Goal: Information Seeking & Learning: Compare options

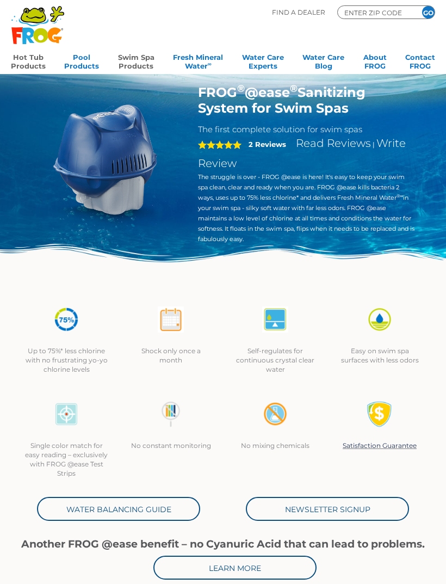
click at [26, 59] on link "Hot Tub Products" at bounding box center [28, 61] width 35 height 22
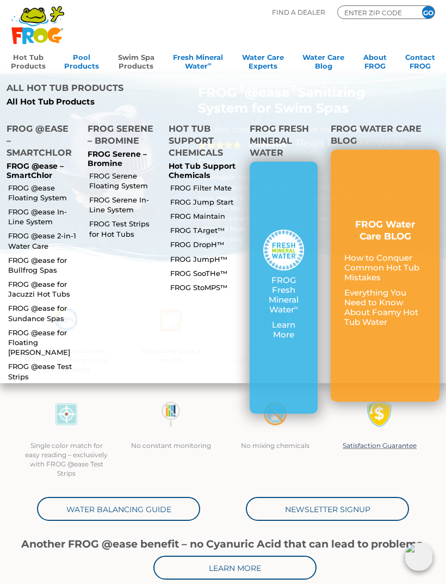
click at [26, 183] on link "FROG @ease Floating System" at bounding box center [43, 193] width 70 height 20
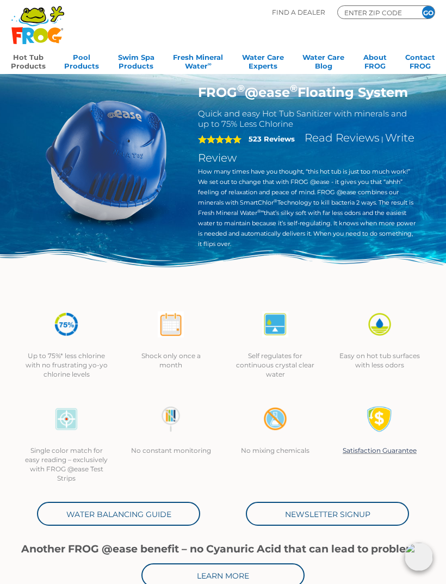
click at [24, 61] on link "Hot Tub Products" at bounding box center [28, 61] width 35 height 22
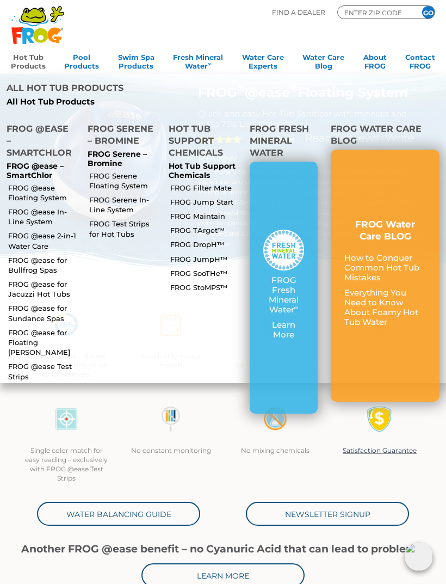
click at [19, 207] on link "FROG @ease In-Line System" at bounding box center [43, 217] width 70 height 20
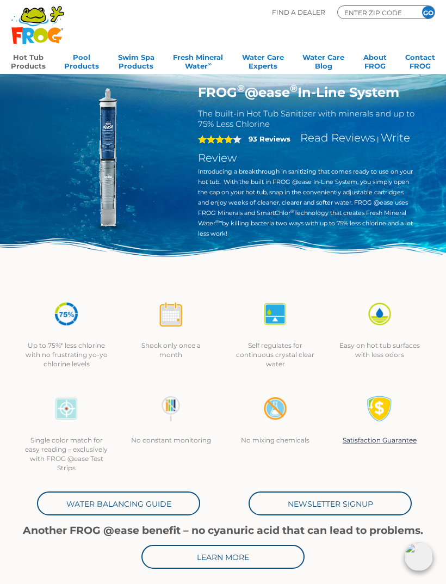
click at [22, 58] on link "Hot Tub Products" at bounding box center [28, 61] width 35 height 22
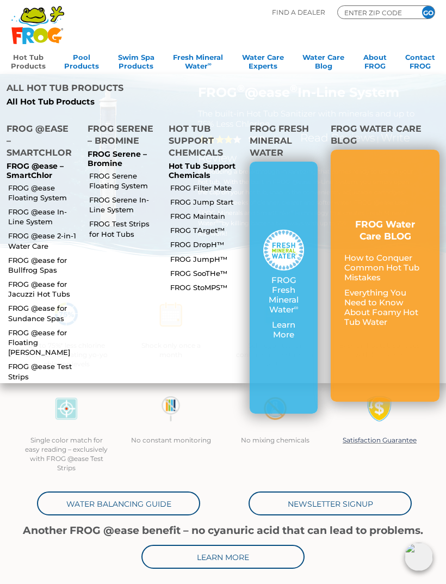
click at [18, 231] on link "FROG @ease 2-in-1 Water Care" at bounding box center [43, 241] width 70 height 20
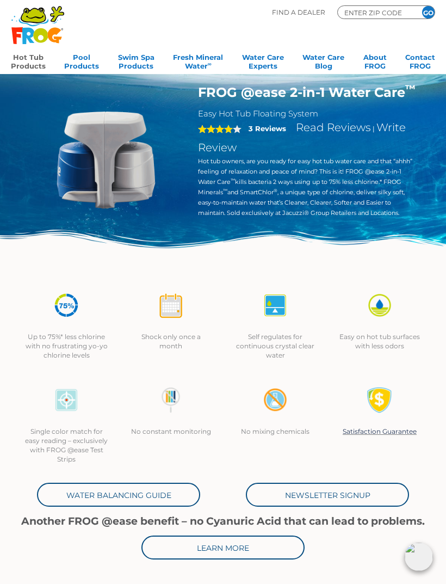
click at [17, 60] on link "Hot Tub Products" at bounding box center [28, 61] width 35 height 22
